Goal: Information Seeking & Learning: Learn about a topic

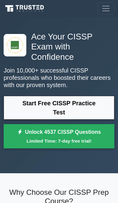
click at [82, 106] on link "Start Free CISSP Practice Test" at bounding box center [59, 108] width 111 height 24
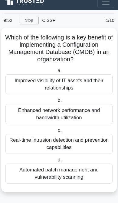
scroll to position [28, 0]
click at [99, 134] on div "Real-time intrusion detection and prevention capabilities" at bounding box center [58, 144] width 107 height 20
click at [56, 132] on input "c. Real-time intrusion detection and prevention capabilities" at bounding box center [56, 130] width 0 height 4
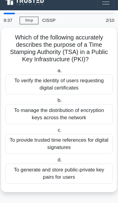
scroll to position [24, 0]
click at [76, 163] on div "To generate and store public-private key pairs for users" at bounding box center [58, 173] width 107 height 20
click at [56, 158] on input "d. To generate and store public-private key pairs for users" at bounding box center [56, 160] width 0 height 4
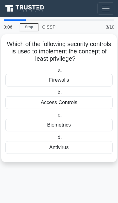
click at [97, 96] on div "Access Controls" at bounding box center [58, 102] width 107 height 13
click at [56, 91] on input "b. Access Controls" at bounding box center [56, 93] width 0 height 4
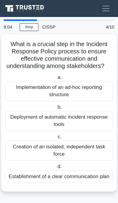
click at [103, 82] on div "Implementation of an ad-hoc reporting structure" at bounding box center [58, 91] width 107 height 20
click at [56, 79] on input "a. Implementation of an ad-hoc reporting structure" at bounding box center [56, 77] width 0 height 4
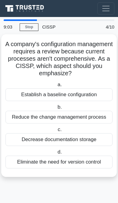
click at [95, 111] on div "Reduce the change management process" at bounding box center [58, 117] width 107 height 13
click at [56, 105] on input "b. Reduce the change management process" at bounding box center [56, 107] width 0 height 4
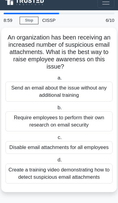
click at [88, 111] on div "Require employees to perform their own research on email security" at bounding box center [58, 121] width 107 height 20
click at [56, 106] on input "b. Require employees to perform their own research on email security" at bounding box center [56, 108] width 0 height 4
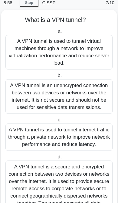
click at [81, 151] on div "A VPN tunnel is used to tunnel internet traffic through a private network to im…" at bounding box center [58, 136] width 107 height 27
click at [56, 122] on input "c. A VPN tunnel is used to tunnel internet traffic through a private network to…" at bounding box center [56, 120] width 0 height 4
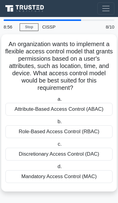
click at [95, 103] on div "Attribute-Based Access Control (ABAC)" at bounding box center [58, 109] width 107 height 13
click at [56, 97] on input "a. Attribute-Based Access Control (ABAC)" at bounding box center [56, 99] width 0 height 4
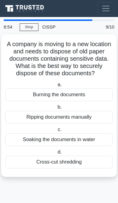
click at [82, 133] on div "Soaking the documents in water" at bounding box center [58, 139] width 107 height 13
click at [56, 128] on input "c. Soaking the documents in water" at bounding box center [56, 130] width 0 height 4
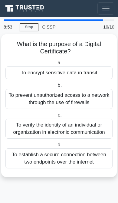
click at [80, 148] on div "To establish a secure connection between two endpoints over the internet" at bounding box center [58, 158] width 107 height 20
click at [56, 147] on input "d. To establish a secure connection between two endpoints over the internet" at bounding box center [56, 145] width 0 height 4
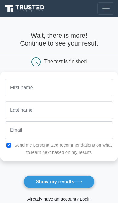
click at [77, 178] on button "Show my results" at bounding box center [59, 181] width 72 height 13
